Goal: Task Accomplishment & Management: Manage account settings

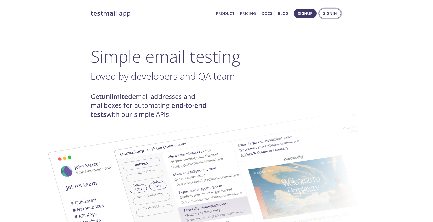
click at [329, 16] on span "Signin" at bounding box center [331, 13] width 14 height 7
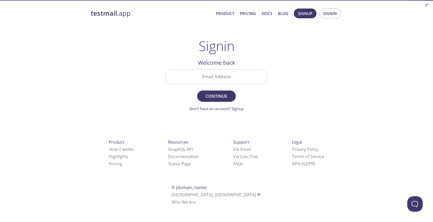
click at [234, 79] on input "Email Address" at bounding box center [217, 76] width 102 height 15
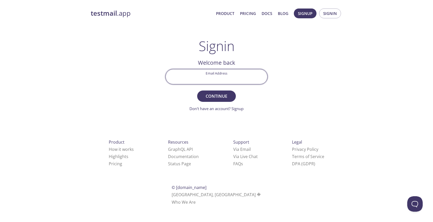
paste input "[EMAIL_ADDRESS][DOMAIN_NAME]"
type input "[EMAIL_ADDRESS][DOMAIN_NAME]"
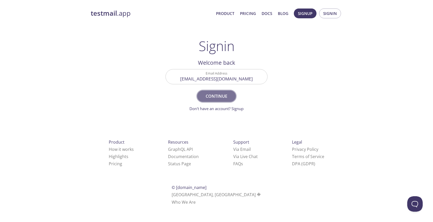
click at [218, 96] on span "Continue" at bounding box center [216, 96] width 27 height 7
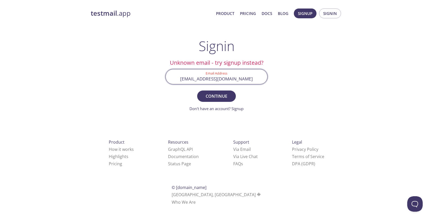
drag, startPoint x: 260, startPoint y: 80, endPoint x: 158, endPoint y: 80, distance: 101.4
click at [158, 80] on div "testmail .app Product Pricing Docs Blog Signup Signin Signin Unknown email - tr…" at bounding box center [217, 112] width 264 height 215
click at [323, 120] on div "testmail .app Product Pricing Docs Blog Signup Signin Signin Unknown email - tr…" at bounding box center [217, 112] width 264 height 215
click at [228, 79] on input "[PERSON_NAME]" at bounding box center [217, 76] width 102 height 15
type input "[EMAIL_ADDRESS][PERSON_NAME][DOMAIN_NAME]"
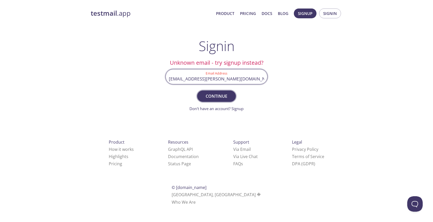
click at [222, 97] on span "Continue" at bounding box center [216, 96] width 27 height 7
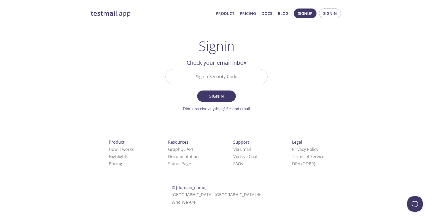
click at [238, 76] on input "Signin Security Code" at bounding box center [217, 76] width 102 height 15
paste input "DNSK7AX"
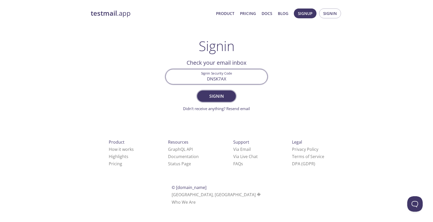
type input "DNSK7AX"
click at [218, 95] on span "Signin" at bounding box center [216, 96] width 27 height 7
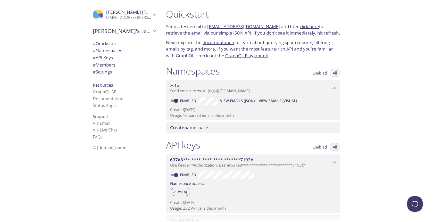
click at [155, 33] on icon "Romeo's team" at bounding box center [154, 31] width 7 height 7
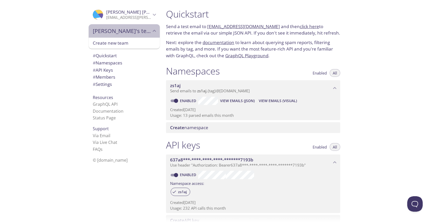
click at [149, 26] on div "[PERSON_NAME]'s team" at bounding box center [124, 30] width 71 height 13
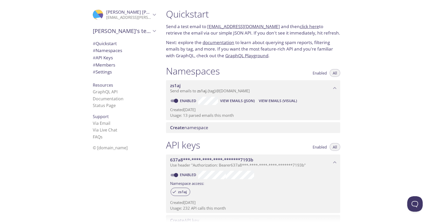
click at [110, 14] on span "[PERSON_NAME]" at bounding box center [141, 12] width 71 height 6
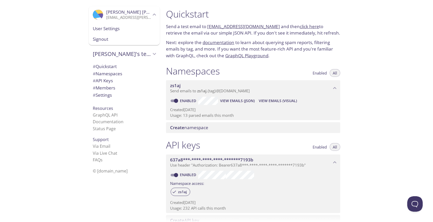
click at [378, 16] on div "Quickstart Send a test email to [EMAIL_ADDRESS][DOMAIN_NAME] and then click her…" at bounding box center [297, 111] width 271 height 222
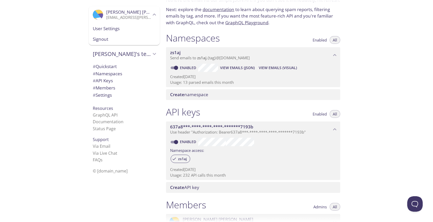
scroll to position [9, 0]
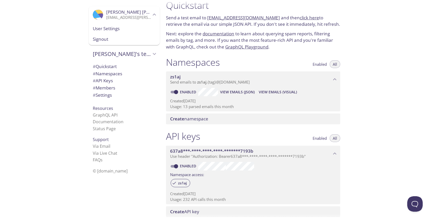
click at [184, 104] on p "Usage: 13 parsed emails this month" at bounding box center [253, 106] width 166 height 5
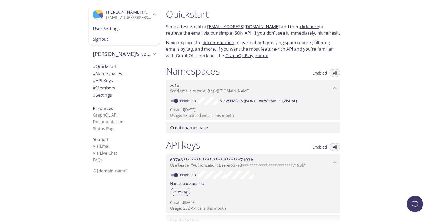
click at [240, 26] on link "[EMAIL_ADDRESS][DOMAIN_NAME]" at bounding box center [243, 26] width 73 height 6
click at [301, 27] on link "click here" at bounding box center [309, 26] width 19 height 6
